Goal: Information Seeking & Learning: Learn about a topic

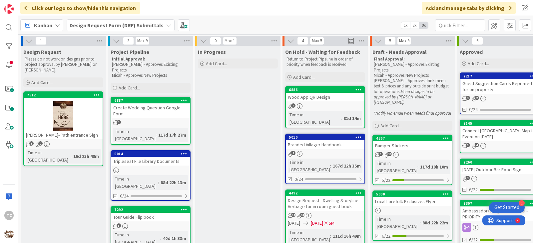
click at [121, 26] on b "Design Request Form (DRF) Submittals" at bounding box center [117, 25] width 94 height 7
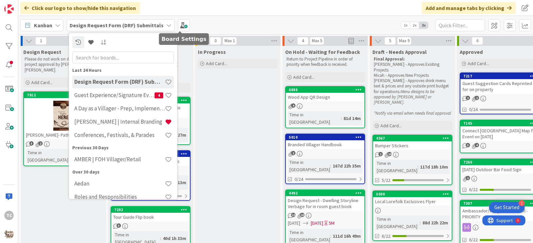
click at [212, 12] on div "Click our logo to show/hide this navigation Add and manage tabs by clicking" at bounding box center [275, 8] width 515 height 16
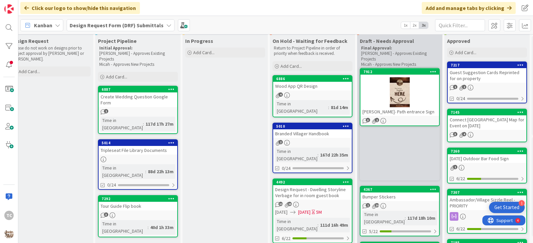
scroll to position [3, 13]
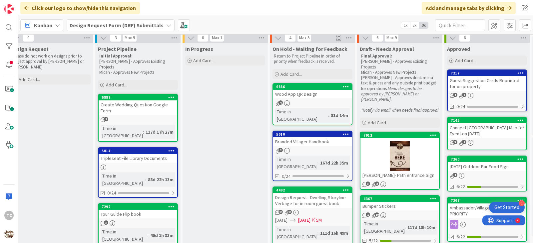
click at [94, 28] on b "Design Request Form (DRF) Submittals" at bounding box center [117, 25] width 94 height 7
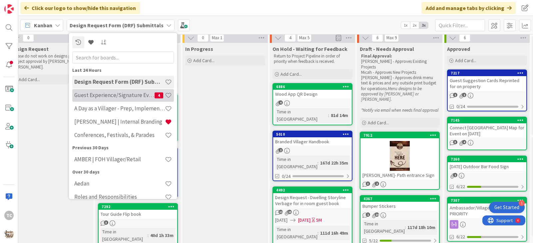
click at [102, 94] on h4 "Guest Experience/Signature Events" at bounding box center [114, 95] width 80 height 7
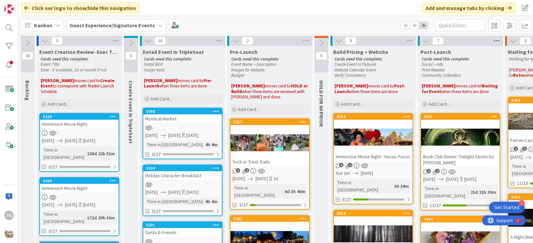
click at [497, 39] on icon at bounding box center [496, 41] width 9 height 10
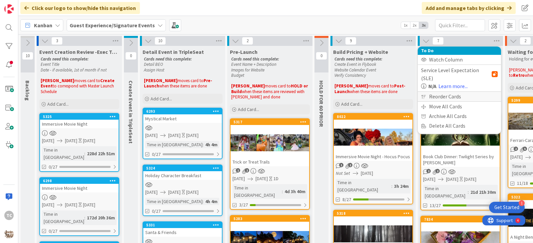
click at [437, 92] on div "Reorder Cards" at bounding box center [459, 97] width 83 height 10
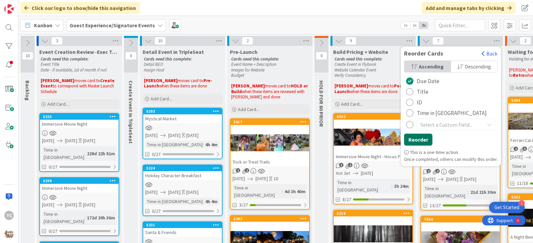
click at [425, 140] on button "Reorder" at bounding box center [418, 140] width 28 height 12
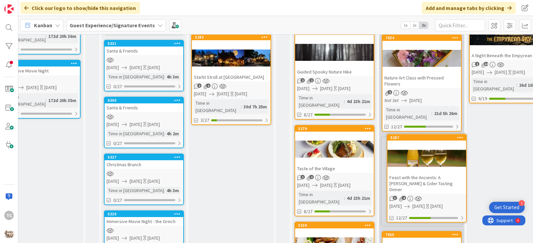
scroll to position [197, 45]
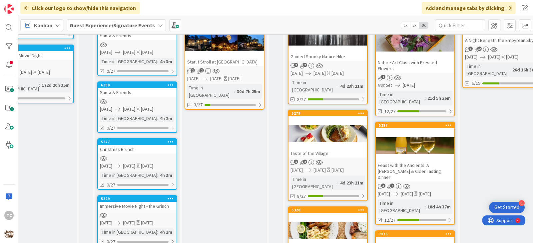
drag, startPoint x: 406, startPoint y: 148, endPoint x: 398, endPoint y: 142, distance: 10.1
click at [398, 161] on div "Feast with the Ancients: A [PERSON_NAME] & Cider Tasting Dinner" at bounding box center [415, 171] width 79 height 21
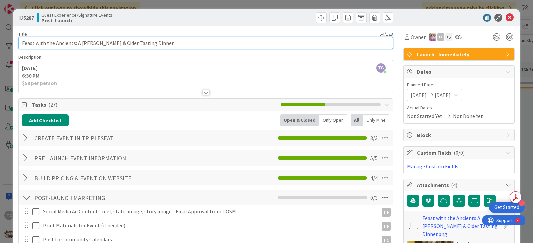
drag, startPoint x: 144, startPoint y: 42, endPoint x: 9, endPoint y: 44, distance: 135.2
click at [9, 44] on div "ID 5287 Guest Experience/Signature Events Post-Launch Title 54 / 128 Feast with…" at bounding box center [266, 121] width 533 height 243
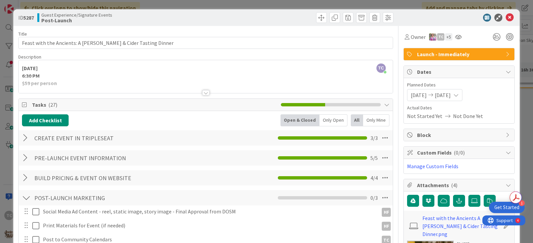
click at [286, 4] on div "ID 5287 Guest Experience/Signature Events Post-Launch Title 54 / 128 Feast with…" at bounding box center [266, 121] width 533 height 243
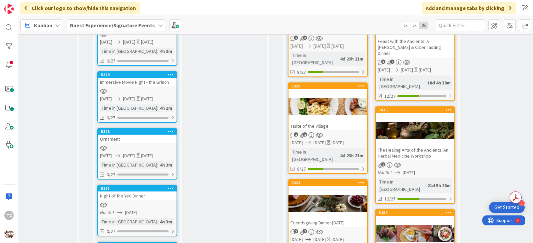
scroll to position [330, 45]
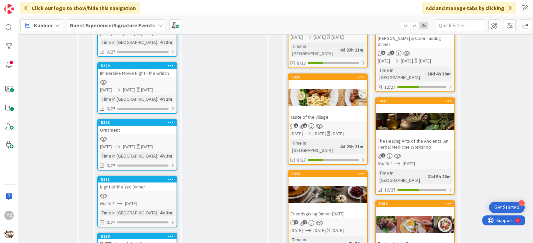
click at [397, 137] on div "The Healing Arts of the Ancients: An Herbal Medicine Workshop" at bounding box center [415, 144] width 79 height 15
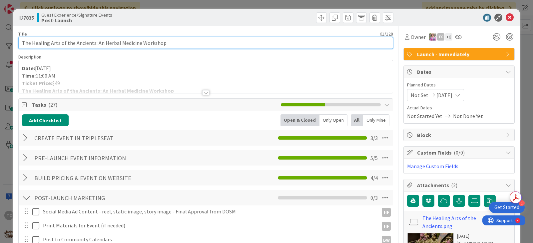
drag, startPoint x: 171, startPoint y: 43, endPoint x: -73, endPoint y: 42, distance: 244.1
click at [0, 42] on html "1 Get Started TC Click our logo to show/hide this navigation Add and manage tab…" at bounding box center [266, 121] width 533 height 243
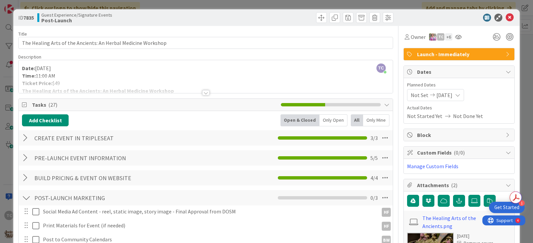
click at [274, 6] on div "ID 7835 Guest Experience/Signature Events Post-Launch Title 61 / 128 The Healin…" at bounding box center [266, 121] width 533 height 243
click at [325, 7] on div "ID 7835 Guest Experience/Signature Events Post-Launch Title 61 / 128 The Healin…" at bounding box center [266, 121] width 533 height 243
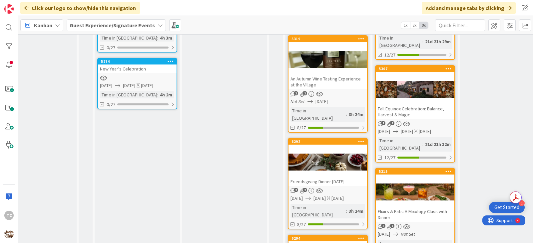
scroll to position [564, 45]
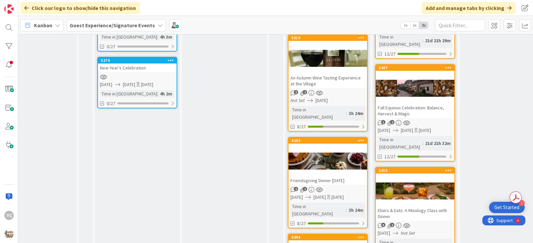
click at [428, 104] on div "Fall Equinox Celebration: Balance, Harvest & Magic" at bounding box center [415, 111] width 79 height 15
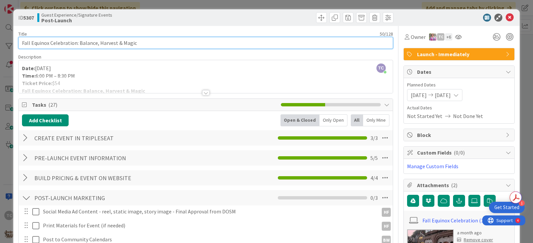
drag, startPoint x: 142, startPoint y: 9, endPoint x: -12, endPoint y: 36, distance: 155.5
click at [0, 36] on html "1 Get Started TC Click our logo to show/hide this navigation Add and manage tab…" at bounding box center [266, 121] width 533 height 243
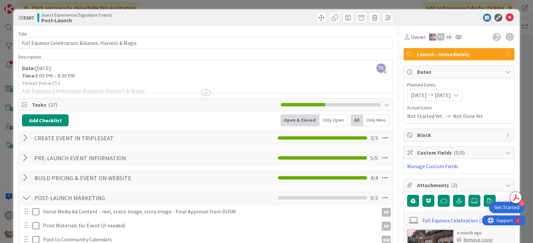
click at [209, 6] on div "ID 5307 Guest Experience/Signature Events Post-Launch Title 50 / 128 Fall Equin…" at bounding box center [266, 121] width 533 height 243
click at [243, 5] on div "ID 5307 Guest Experience/Signature Events Post-Launch Title 50 / 128 Fall Equin…" at bounding box center [266, 121] width 533 height 243
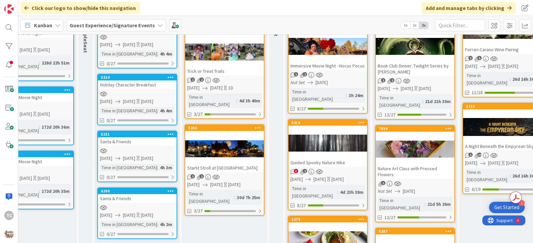
scroll to position [45, 45]
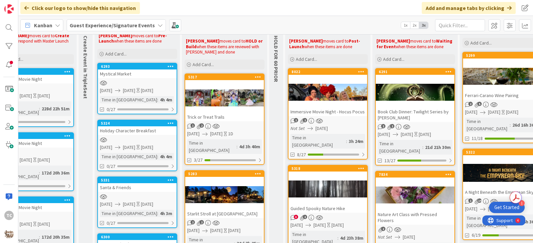
click at [320, 178] on div at bounding box center [327, 190] width 79 height 30
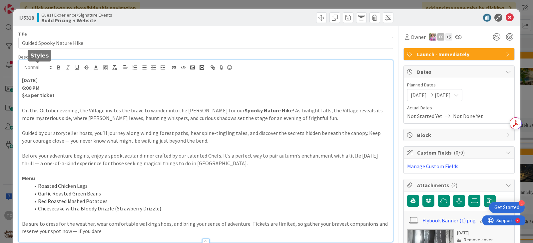
click at [46, 67] on div "[DATE] 6:00 PM $45 per ticket On this October evening, the Village invites the …" at bounding box center [206, 151] width 374 height 182
click at [225, 4] on div "ID 5318 Guest Experience/Signature Events Build Pricing + Website Title 26 / 12…" at bounding box center [266, 121] width 533 height 243
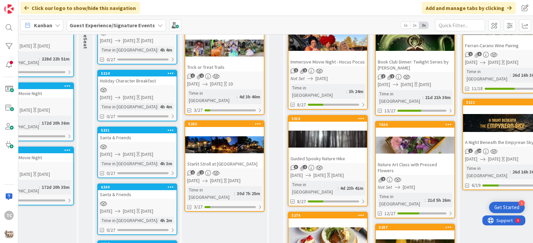
scroll to position [0, 45]
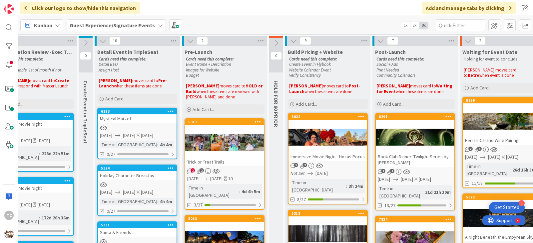
click at [220, 157] on div at bounding box center [224, 143] width 79 height 30
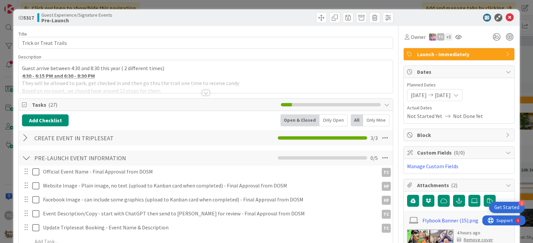
click at [96, 77] on div at bounding box center [206, 84] width 374 height 17
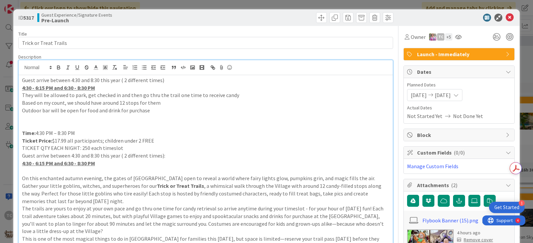
click at [222, 1] on div "ID 5317 Guest Experience/Signature Events Pre-Launch Title 22 / 128 Trick or Tr…" at bounding box center [266, 121] width 533 height 243
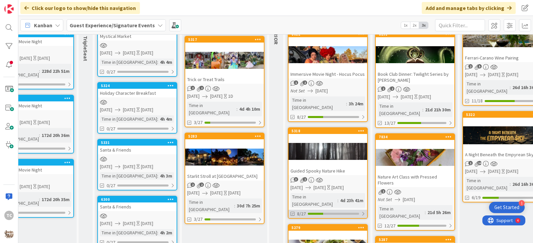
scroll to position [100, 45]
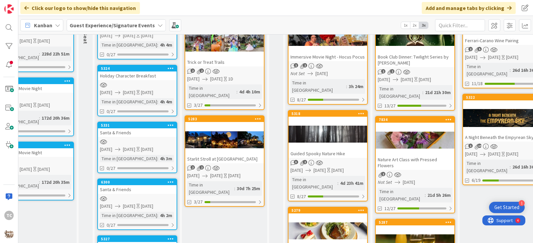
click at [218, 155] on div "Starlit Stroll at [GEOGRAPHIC_DATA]" at bounding box center [224, 159] width 79 height 9
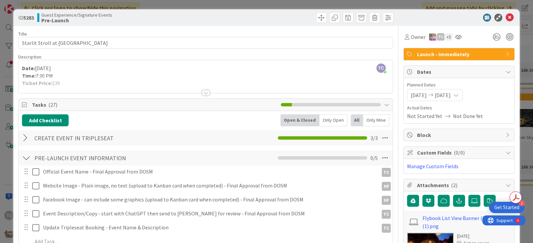
click at [197, 5] on div "ID 5283 Guest Experience/Signature Events Pre-Launch Title 38 / 128 Starlit Str…" at bounding box center [266, 121] width 533 height 243
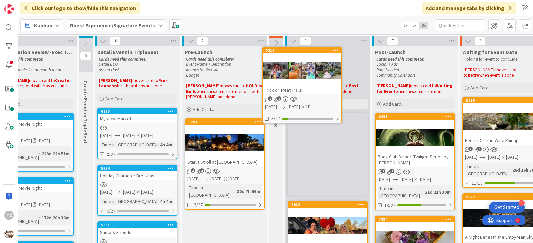
scroll to position [0, 45]
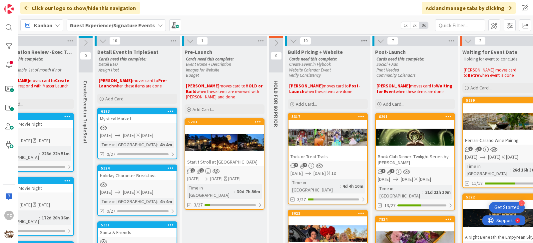
click at [360, 42] on icon at bounding box center [364, 41] width 9 height 10
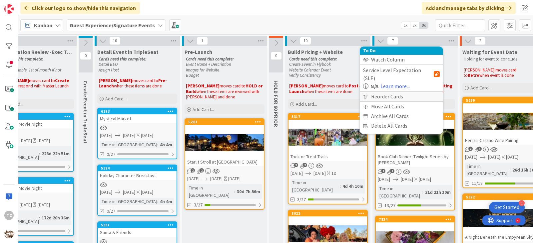
click at [369, 92] on div "Reorder Cards" at bounding box center [401, 97] width 83 height 10
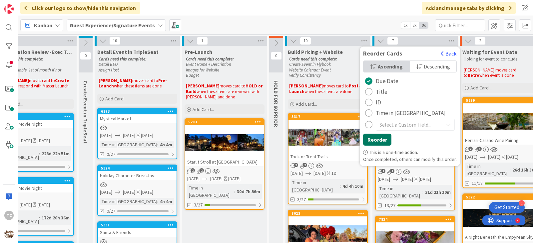
click at [372, 138] on button "Reorder" at bounding box center [377, 140] width 28 height 12
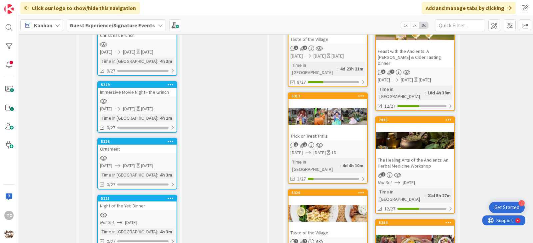
scroll to position [286, 45]
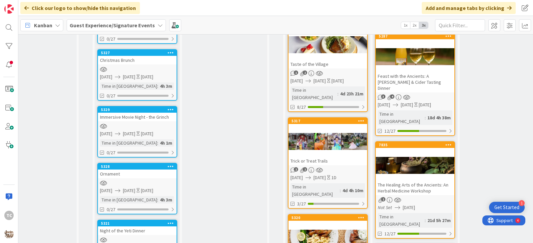
click at [331, 127] on div at bounding box center [327, 142] width 79 height 30
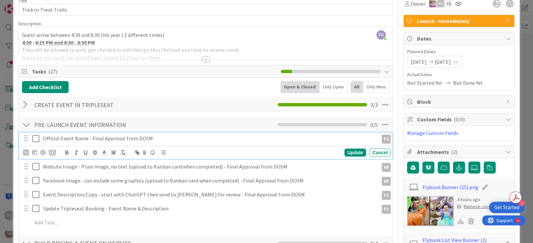
click at [38, 139] on icon at bounding box center [37, 139] width 10 height 8
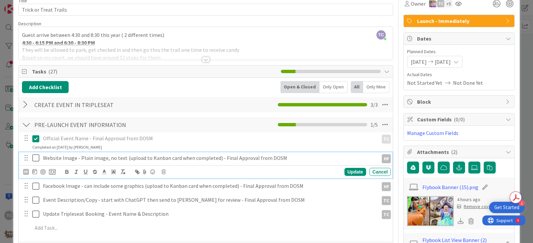
click at [36, 159] on icon at bounding box center [37, 158] width 10 height 8
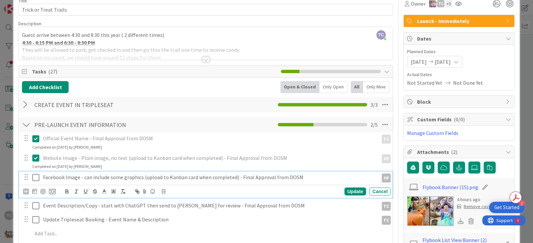
click at [37, 178] on icon at bounding box center [37, 178] width 10 height 8
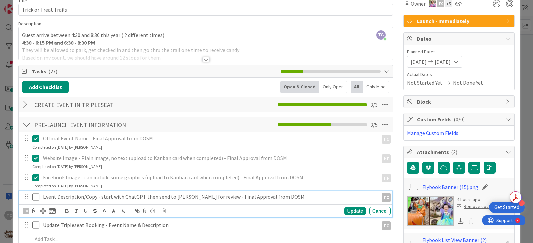
click at [35, 198] on icon at bounding box center [37, 198] width 10 height 8
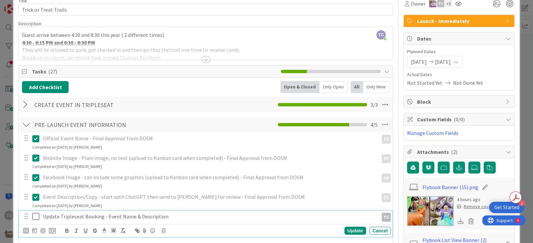
click at [37, 216] on icon at bounding box center [37, 217] width 10 height 8
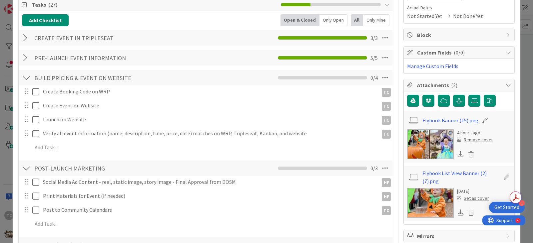
scroll to position [100, 0]
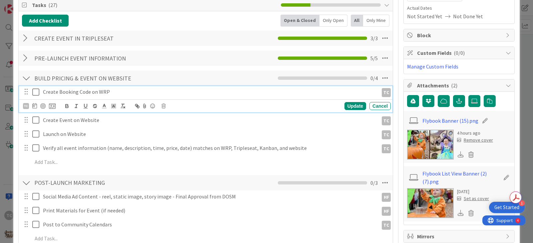
click at [94, 95] on p "Create Booking Code on WRP" at bounding box center [209, 92] width 333 height 8
drag, startPoint x: 112, startPoint y: 92, endPoint x: 60, endPoint y: 92, distance: 52.3
click at [60, 92] on p "Create Booking Code on WRP" at bounding box center [209, 92] width 333 height 8
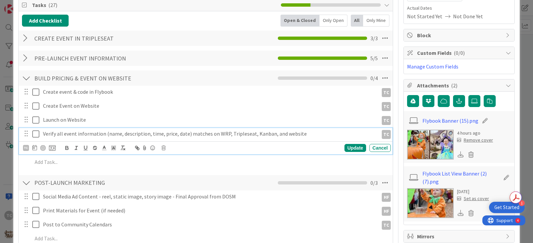
click at [223, 134] on p "Verify all event information (name, description, time, price, date) matches on …" at bounding box center [209, 134] width 333 height 8
drag, startPoint x: 223, startPoint y: 134, endPoint x: 207, endPoint y: 137, distance: 16.9
click at [207, 137] on p "Verify all event information (name, description, time, price, date) matches on …" at bounding box center [209, 134] width 333 height 8
click at [276, 139] on div "Verify all event information (name, description, time, price, date) matches in …" at bounding box center [209, 134] width 338 height 12
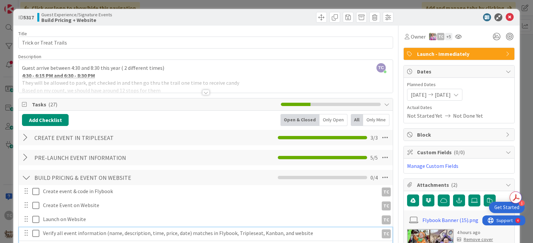
scroll to position [0, 0]
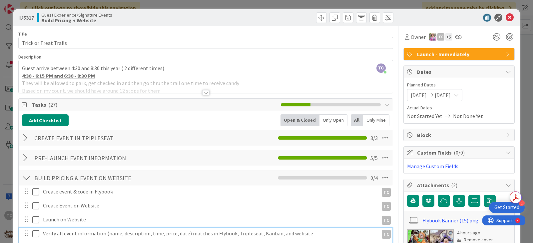
click at [214, 6] on div "ID 5317 Guest Experience/Signature Events Build Pricing + Website Title 22 / 12…" at bounding box center [266, 121] width 533 height 243
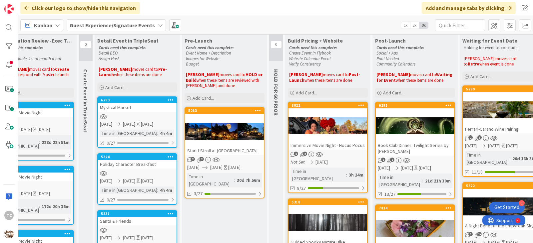
scroll to position [0, 45]
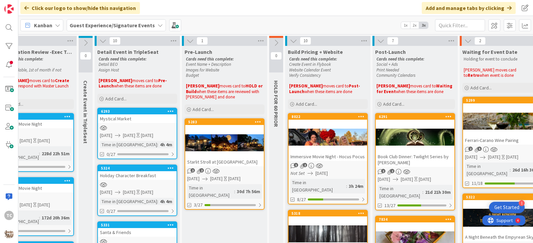
click at [333, 119] on div "8022" at bounding box center [329, 117] width 76 height 5
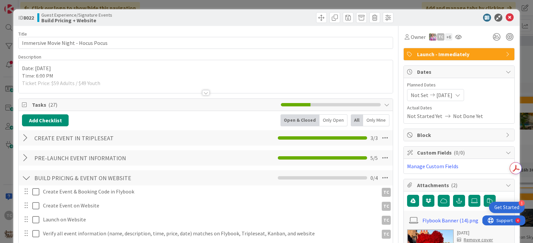
click at [204, 91] on div at bounding box center [205, 92] width 7 height 5
